Goal: Check status: Check status

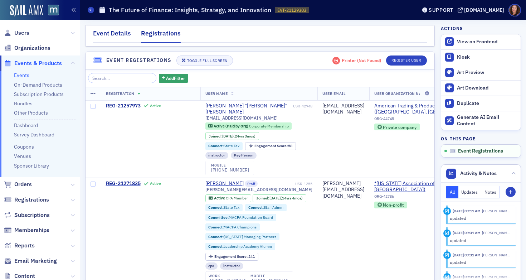
click at [112, 38] on div "Event Details" at bounding box center [112, 35] width 38 height 13
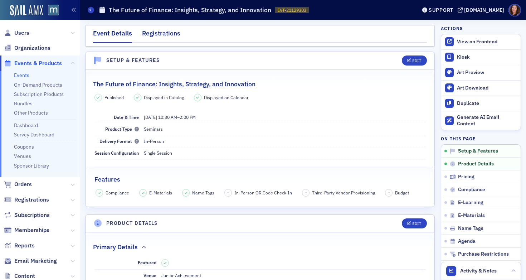
click at [160, 34] on div "Registrations" at bounding box center [161, 35] width 38 height 13
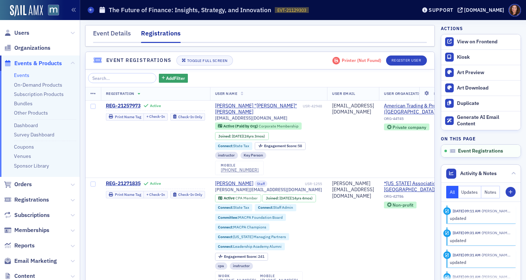
click at [25, 76] on link "Events" at bounding box center [21, 75] width 15 height 6
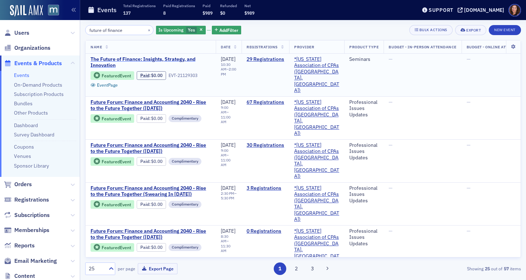
type input "future of finance"
click at [180, 59] on span "The Future of Finance: Insights, Strategy, and Innovation" at bounding box center [151, 62] width 120 height 13
click at [269, 61] on link "29 Registrations" at bounding box center [266, 59] width 38 height 6
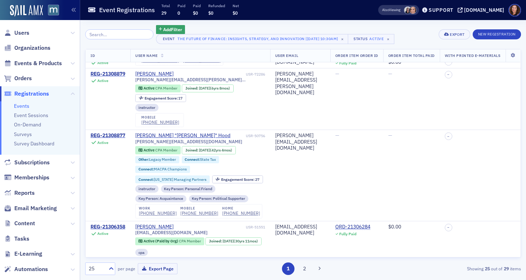
scroll to position [535, 0]
